Goal: Browse casually

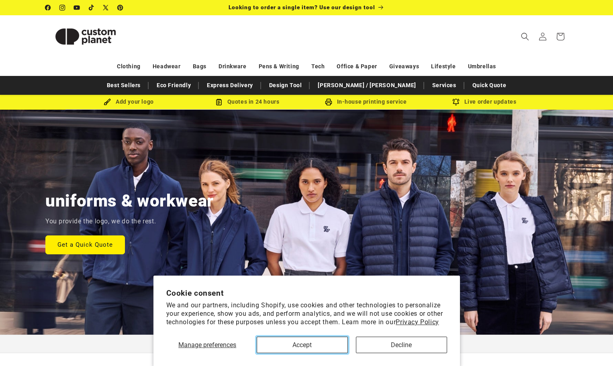
click at [311, 346] on button "Accept" at bounding box center [302, 344] width 91 height 16
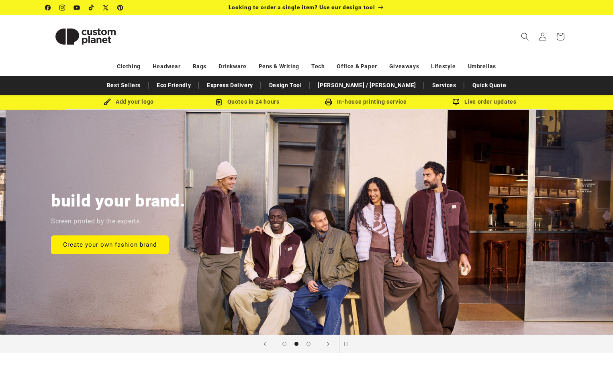
scroll to position [0, 613]
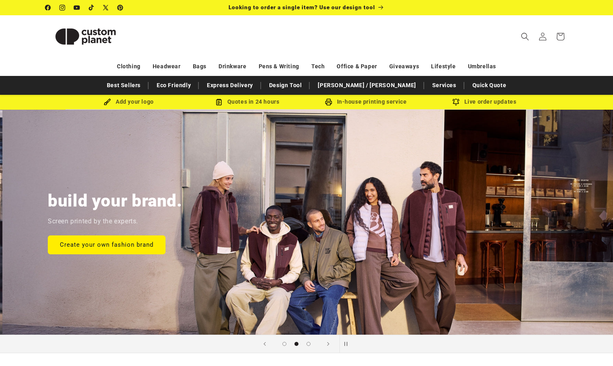
scroll to position [0, 613]
